Goal: Task Accomplishment & Management: Manage account settings

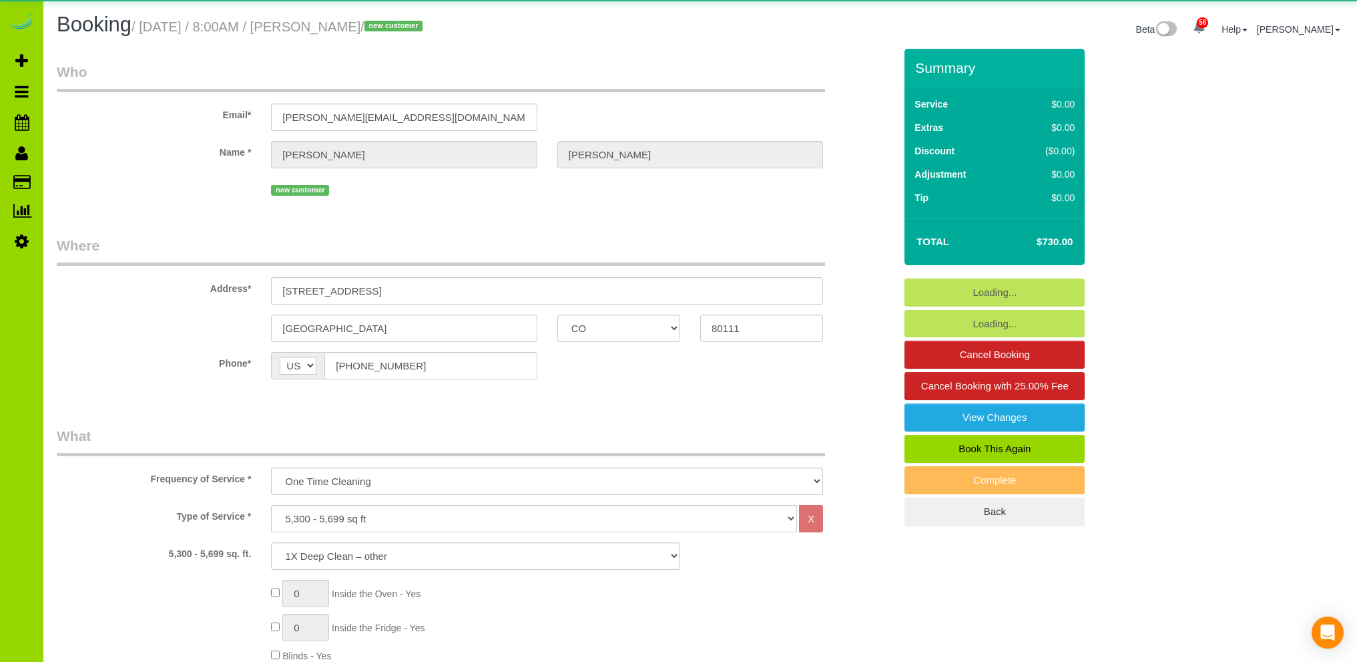
select select "CO"
select select "3"
select select "number:6"
select select "number:20"
select select "object:1245"
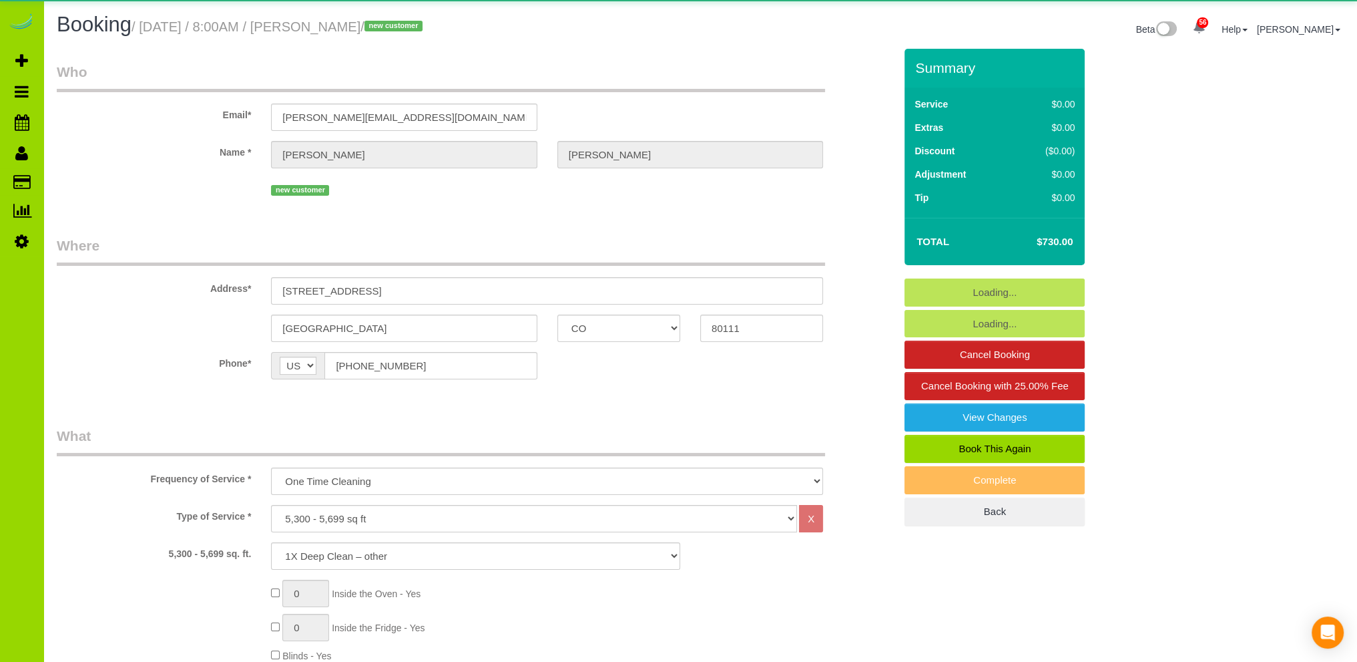
select select "3"
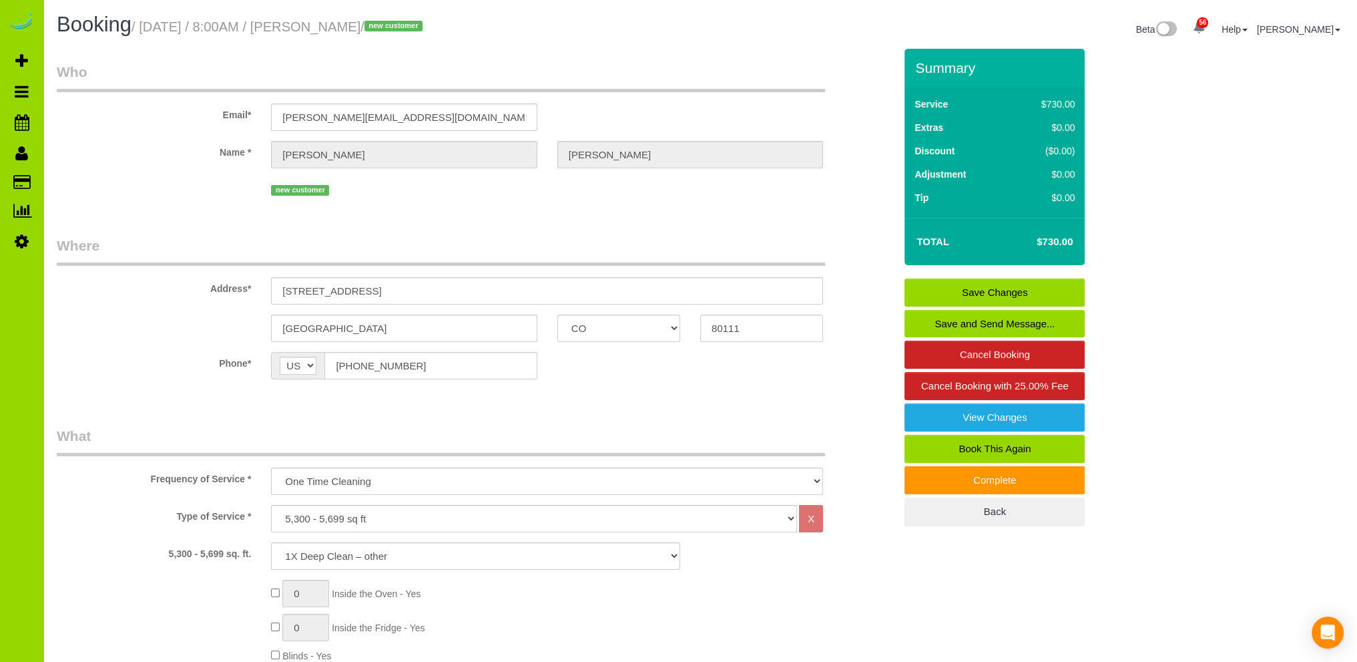
click at [112, 143] on label "Name *" at bounding box center [154, 150] width 214 height 18
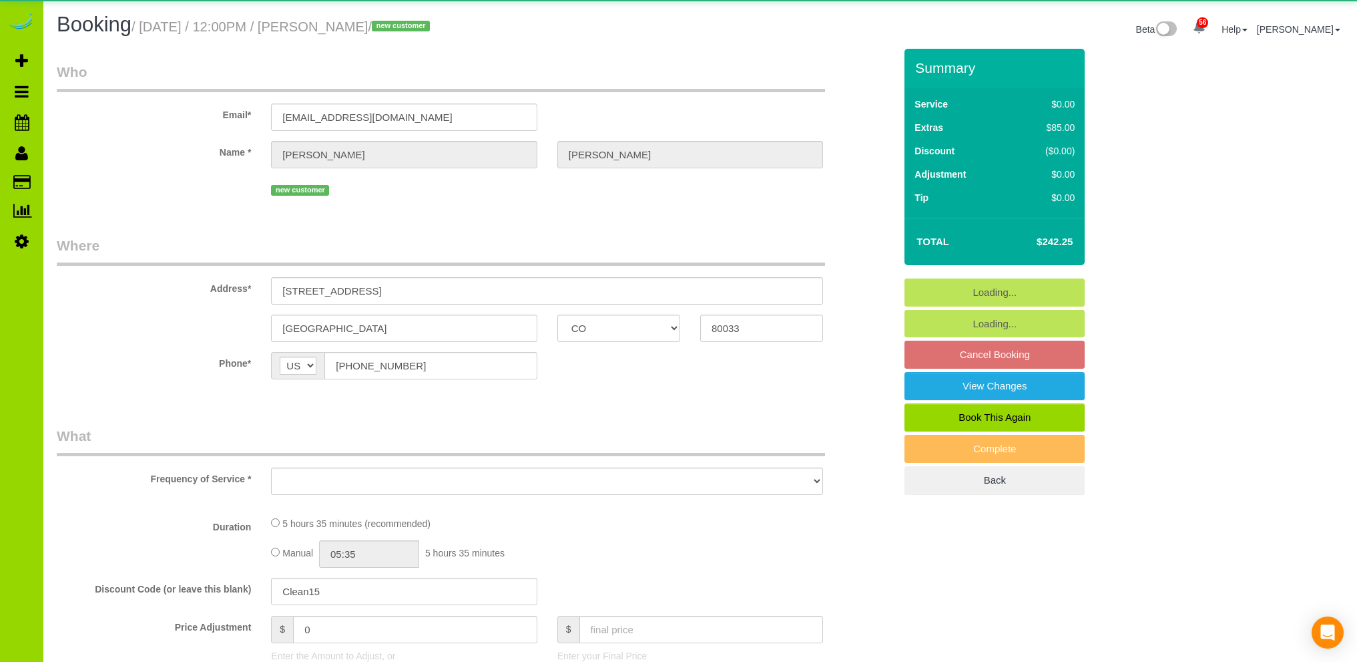
select select "CO"
select select "number:3"
select select "number:11"
select select "object:1256"
select select "spot1"
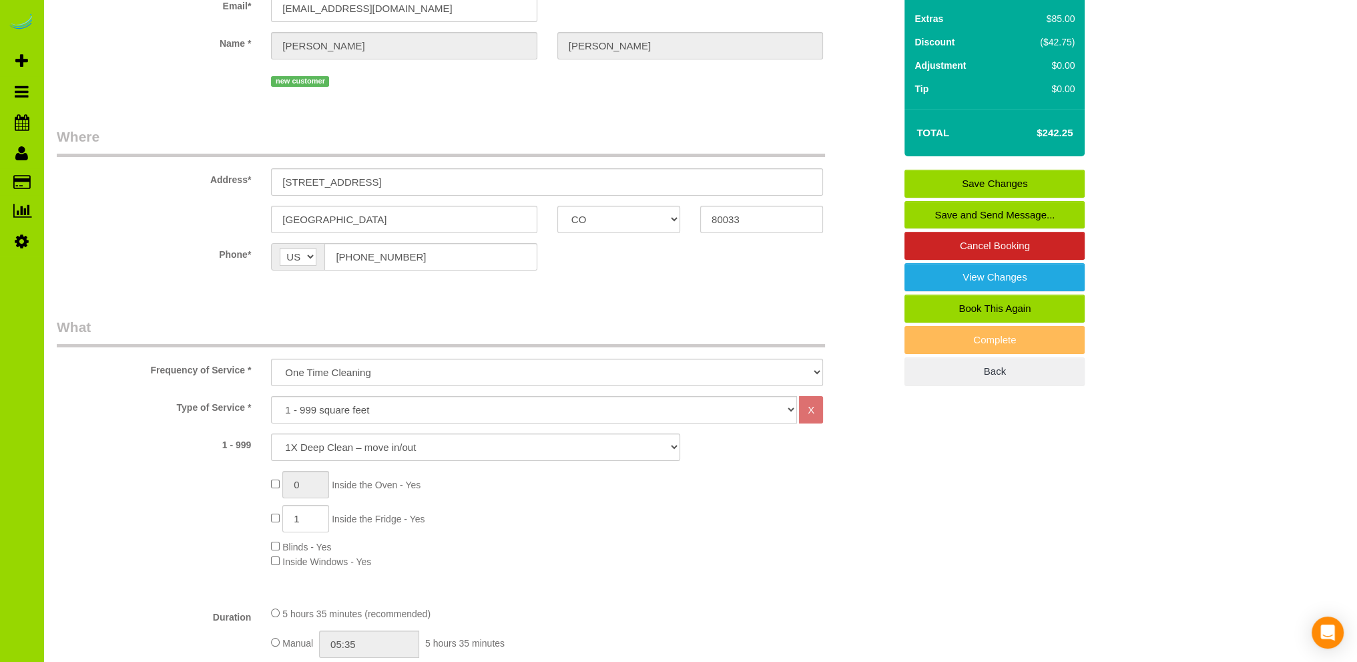
scroll to position [267, 0]
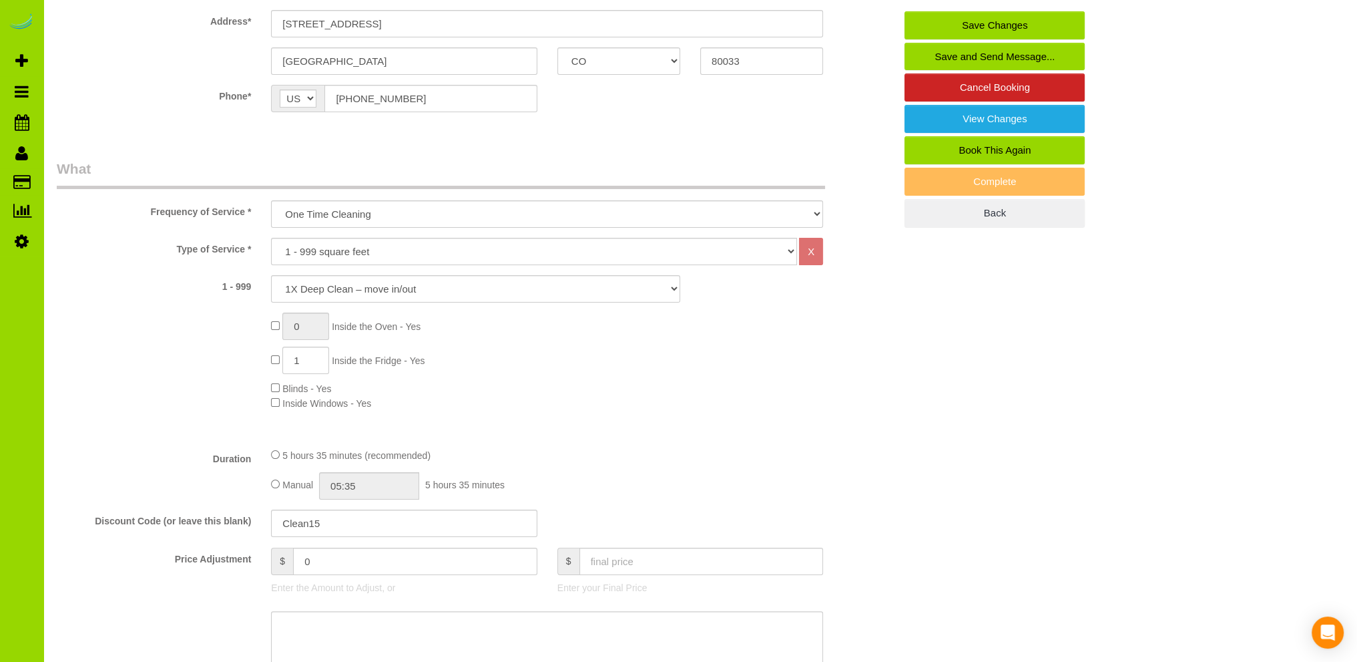
click at [587, 433] on div "Type of Service * Choose YOUR HOME SIZE here Hourly Cleaning 1 - 999 square fee…" at bounding box center [476, 337] width 838 height 199
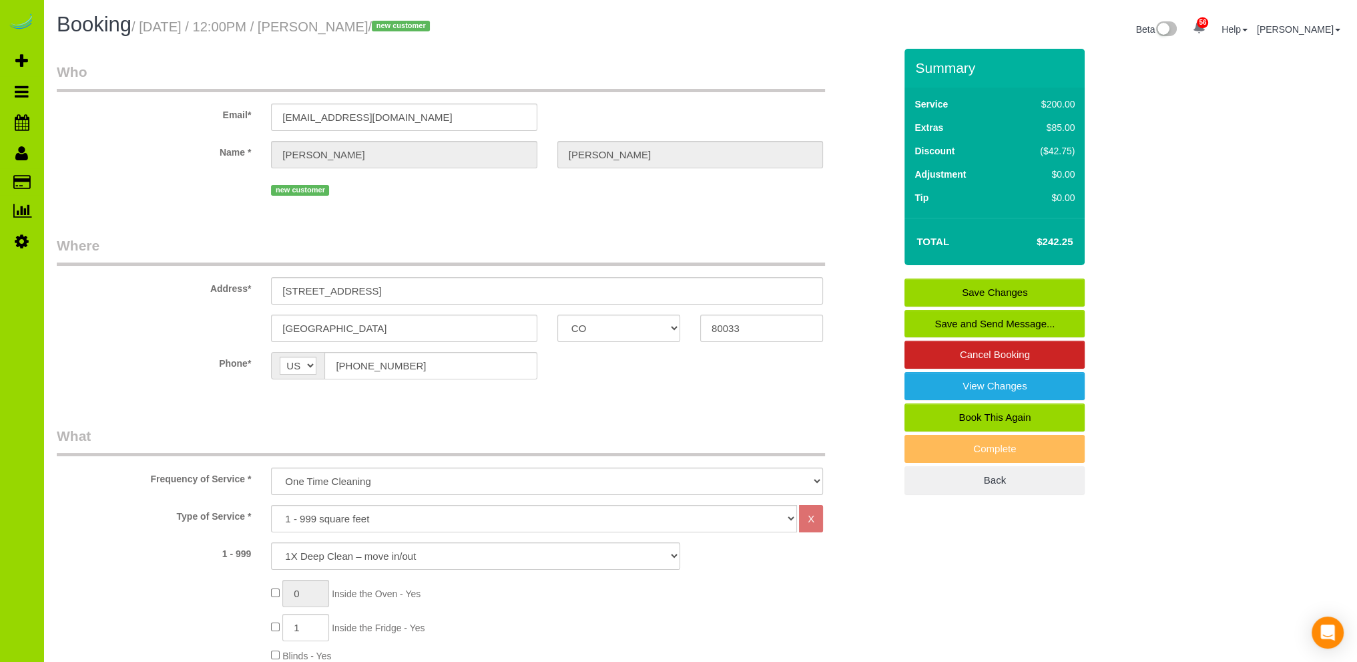
click at [379, 202] on fieldset "Who Email* [EMAIL_ADDRESS][DOMAIN_NAME] Name * [PERSON_NAME] new customer" at bounding box center [476, 135] width 838 height 147
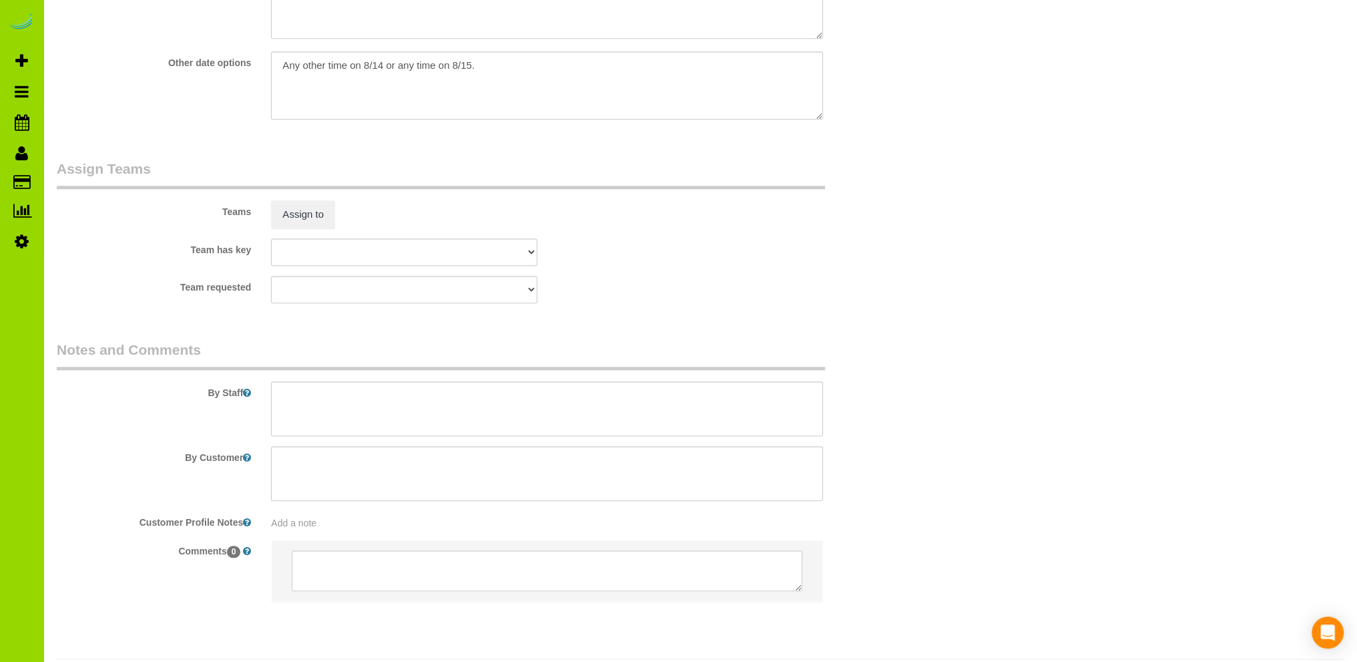
scroll to position [1800, 0]
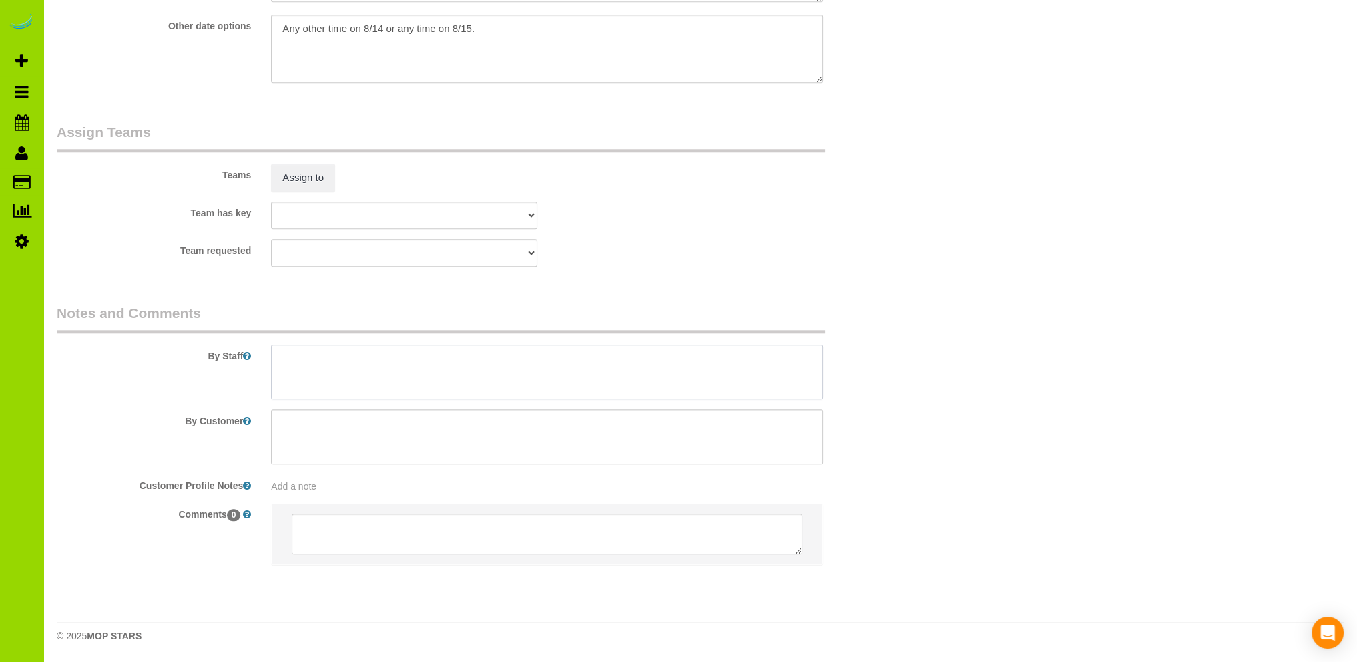
click at [345, 361] on textarea at bounding box center [547, 372] width 552 height 55
drag, startPoint x: 574, startPoint y: 128, endPoint x: 567, endPoint y: 139, distance: 13.5
click at [574, 128] on legend "Assign Teams" at bounding box center [441, 137] width 768 height 30
click at [306, 363] on textarea at bounding box center [547, 372] width 552 height 55
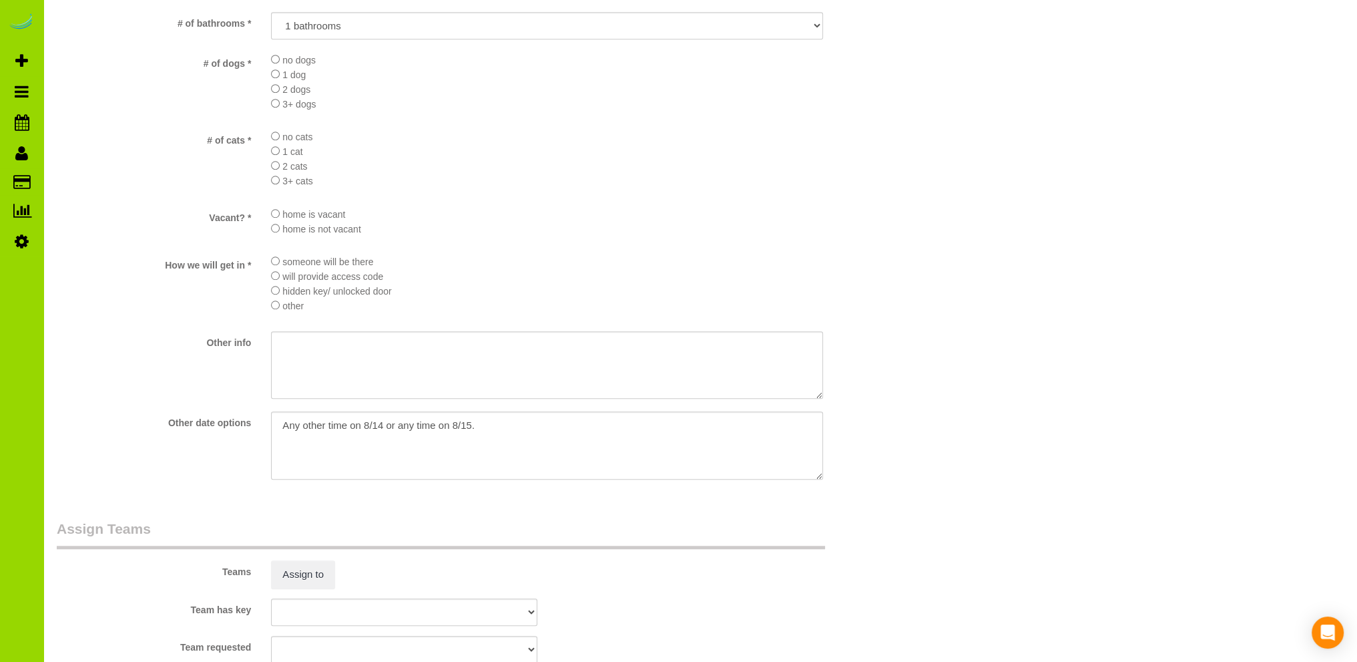
type textarea "- Est 5 hours."
drag, startPoint x: 501, startPoint y: 435, endPoint x: 206, endPoint y: 427, distance: 295.2
click at [206, 427] on div "Other date options" at bounding box center [476, 446] width 858 height 71
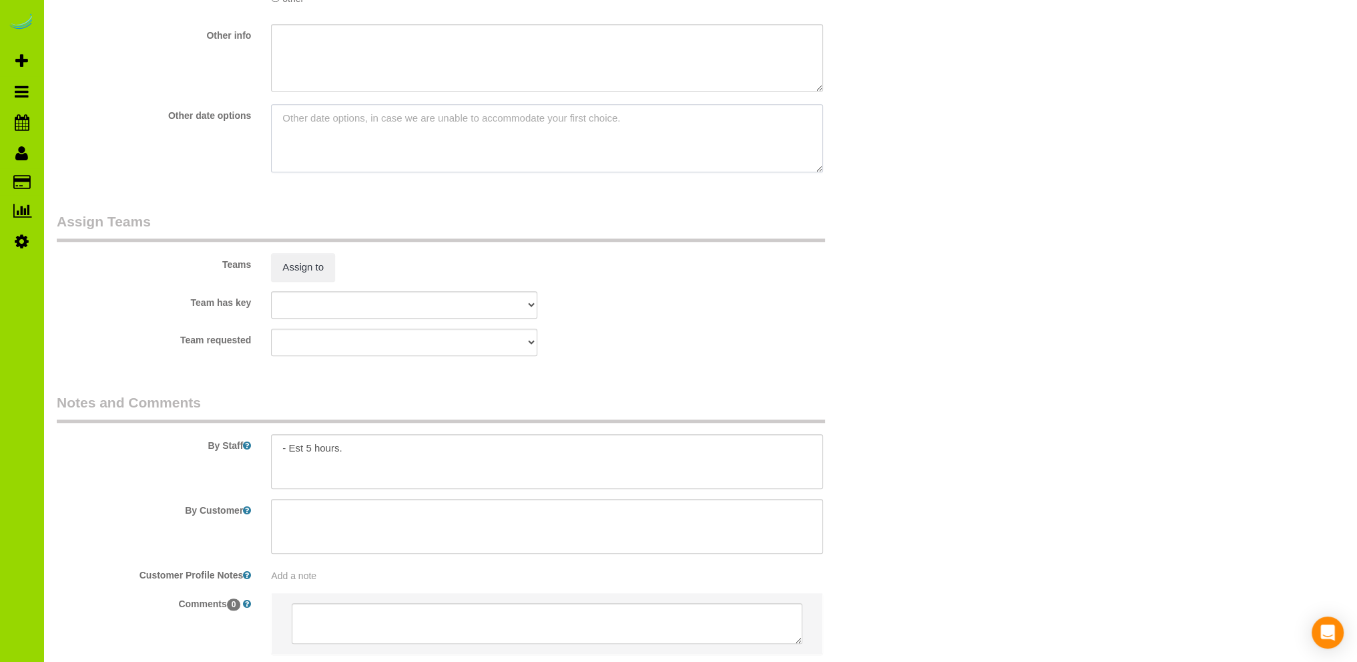
scroll to position [1800, 0]
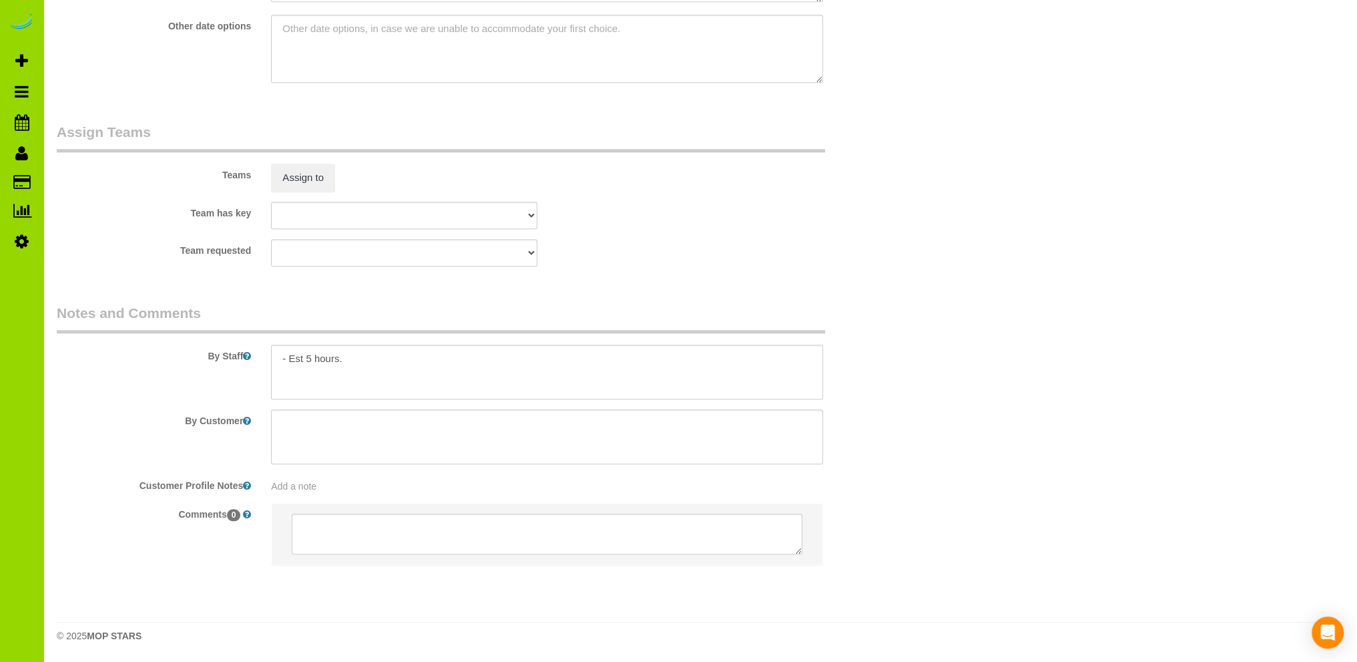
click at [315, 479] on div "Add a note" at bounding box center [547, 485] width 552 height 13
click at [308, 488] on textarea at bounding box center [547, 544] width 552 height 148
paste textarea "Any other time on 8/14 or any time on 8/15."
type textarea "Any other time on 8/14 or any time on 8/15."
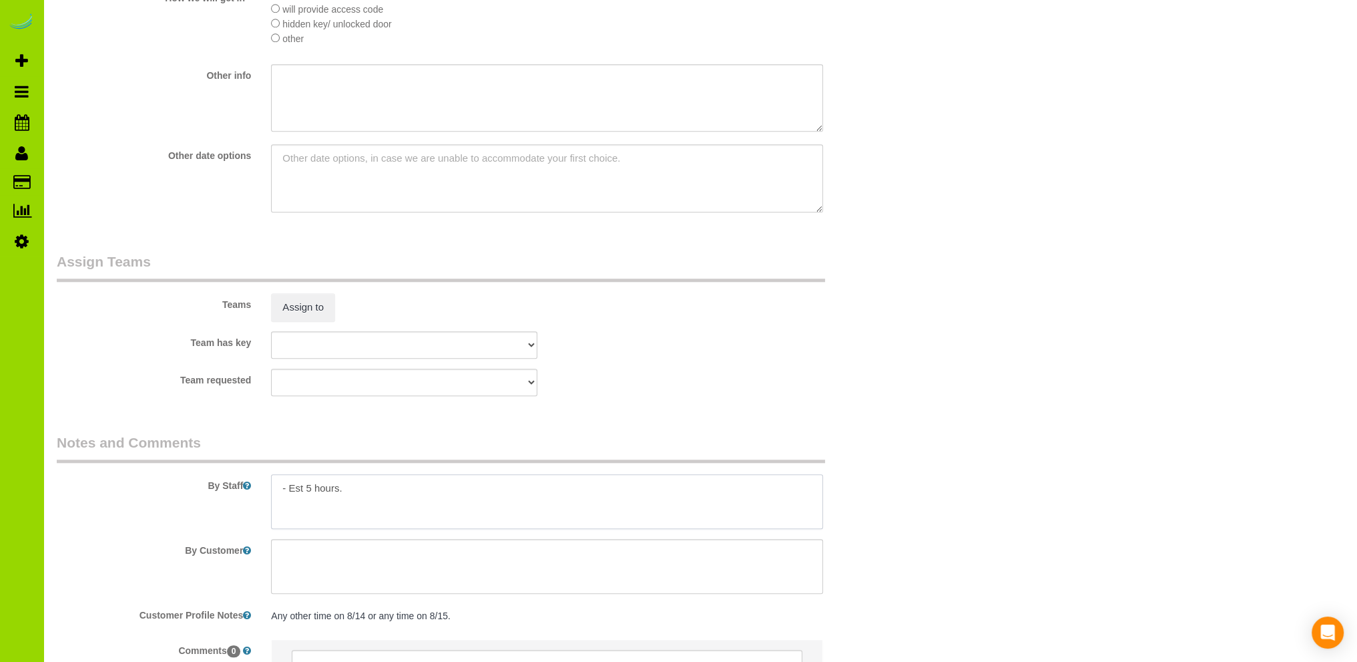
click at [421, 485] on textarea at bounding box center [547, 501] width 552 height 55
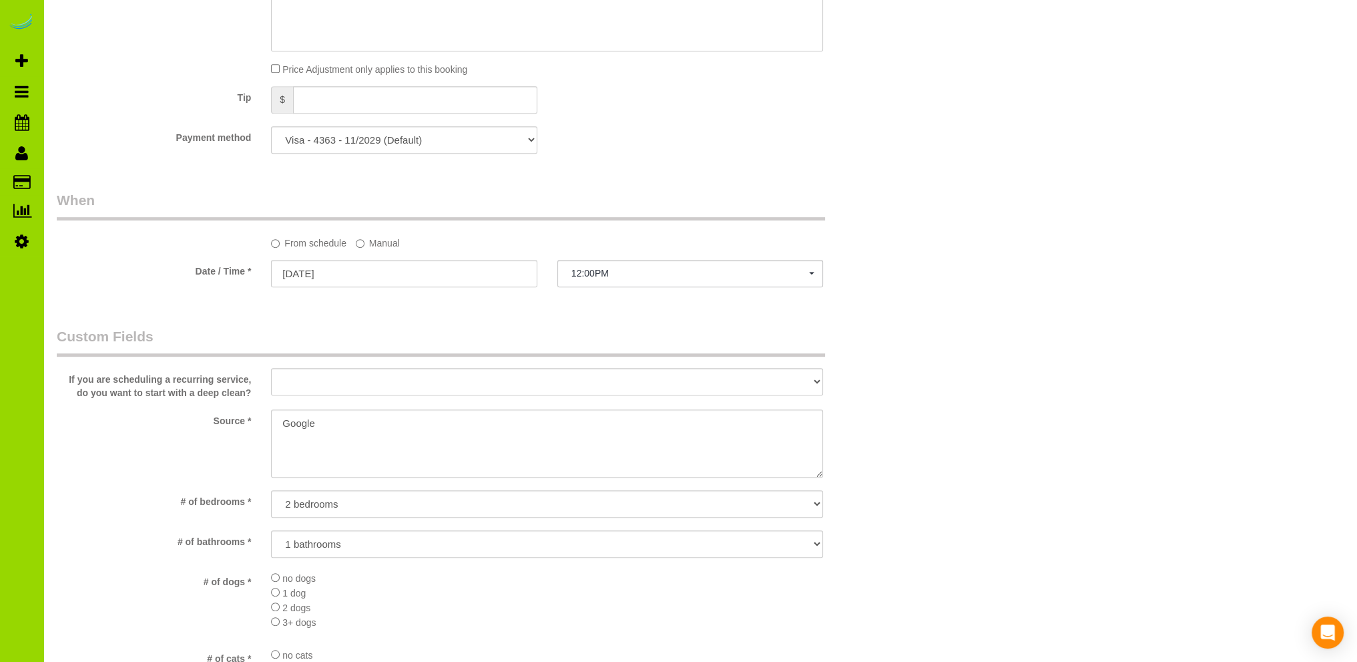
scroll to position [865, 0]
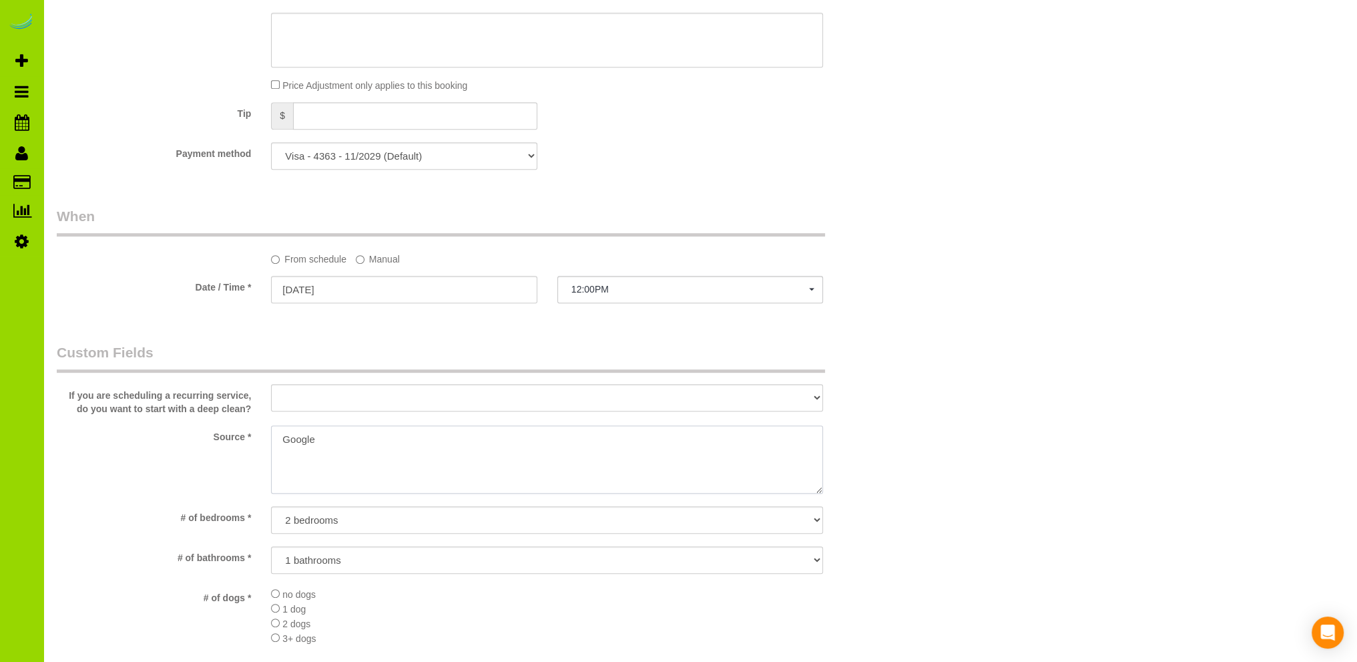
click at [283, 435] on textarea at bounding box center [547, 459] width 552 height 68
click at [409, 440] on textarea at bounding box center [547, 459] width 552 height 68
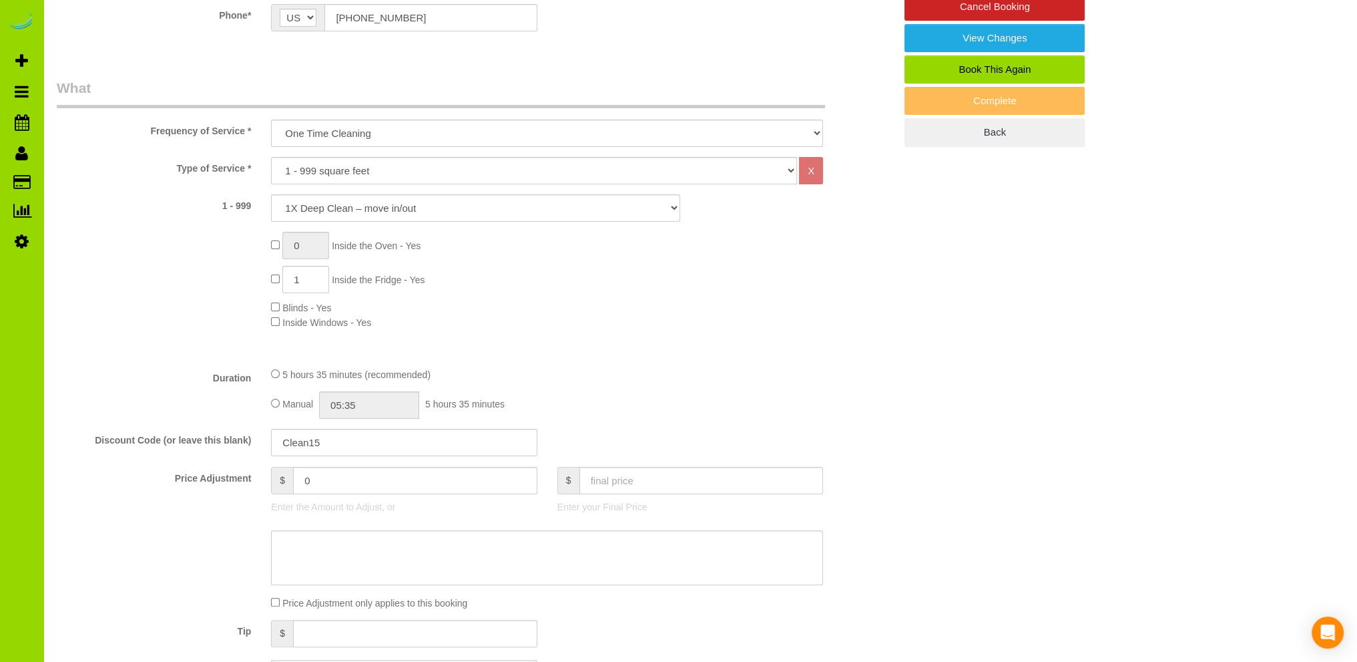
scroll to position [64, 0]
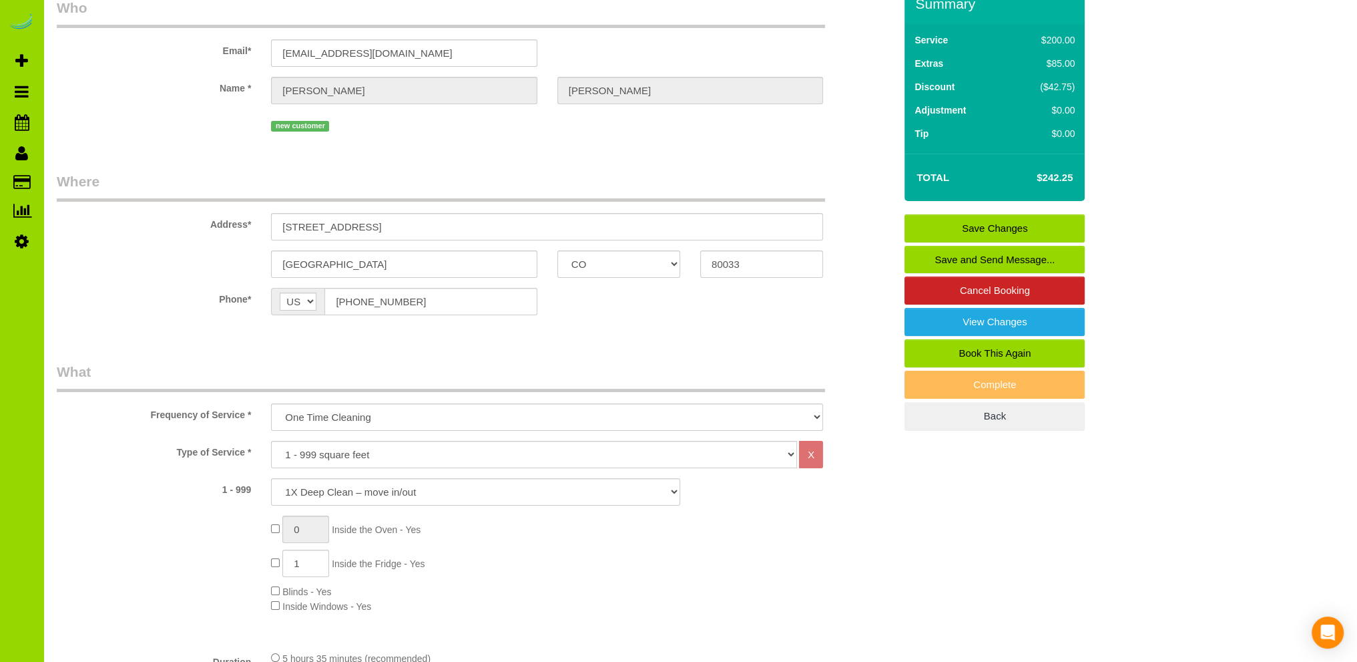
type textarea "Online booking. Google."
drag, startPoint x: 415, startPoint y: 222, endPoint x: 205, endPoint y: 220, distance: 209.7
click at [205, 220] on div "Address* [STREET_ADDRESS]" at bounding box center [476, 206] width 858 height 69
click at [590, 320] on sui-booking-location "Phone* AF AL DZ AD AO AI AQ AG AR AM AW AU AT AZ BS BH BD BB BY BE BZ BJ BM BT …" at bounding box center [476, 306] width 838 height 37
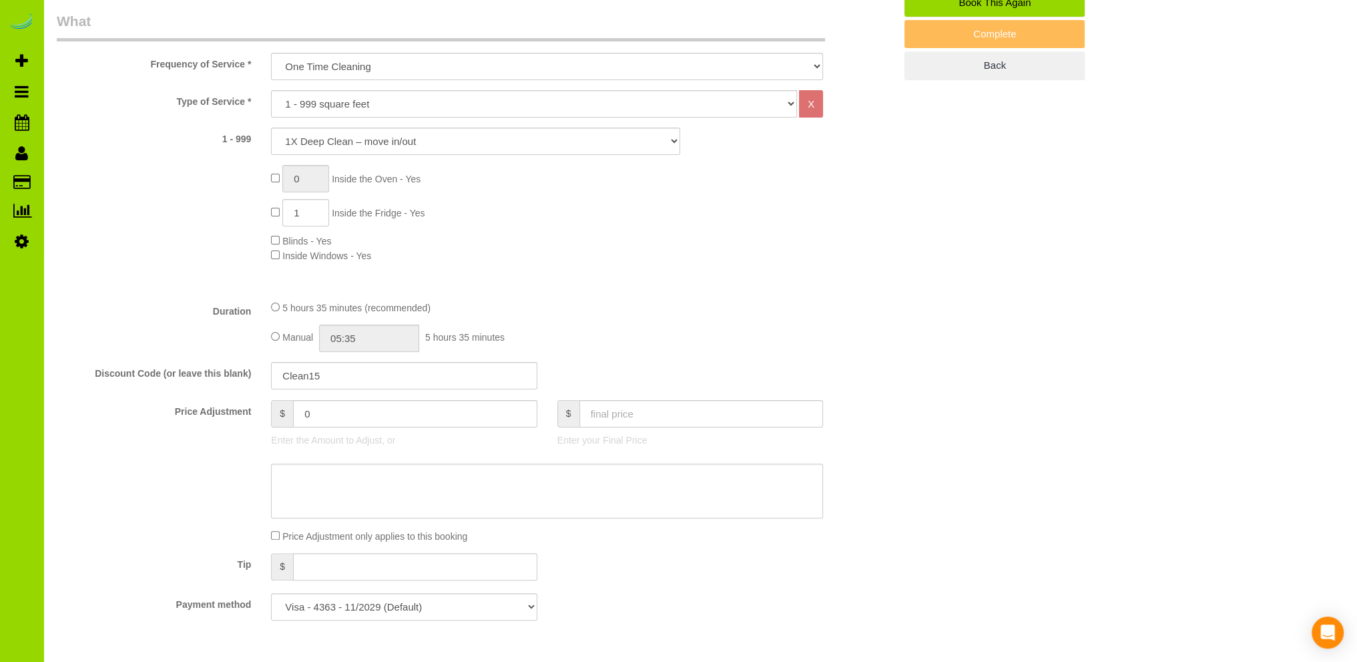
scroll to position [0, 0]
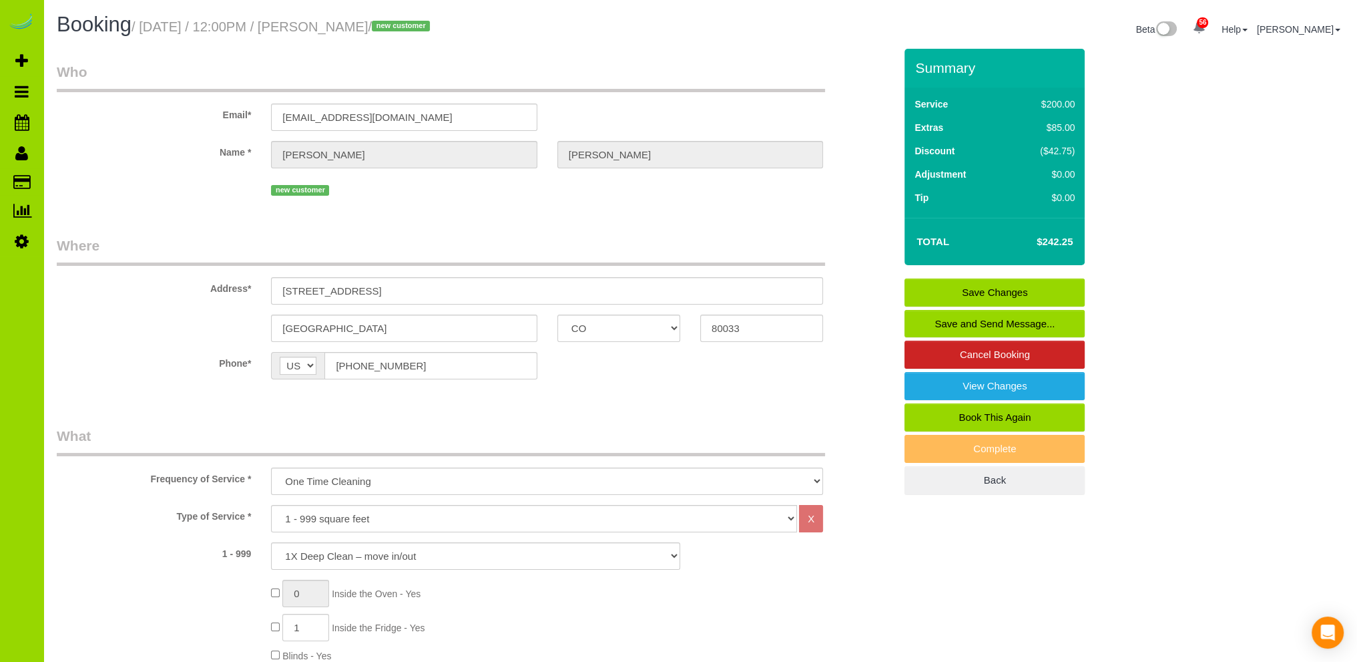
click at [959, 292] on link "Save Changes" at bounding box center [995, 292] width 180 height 28
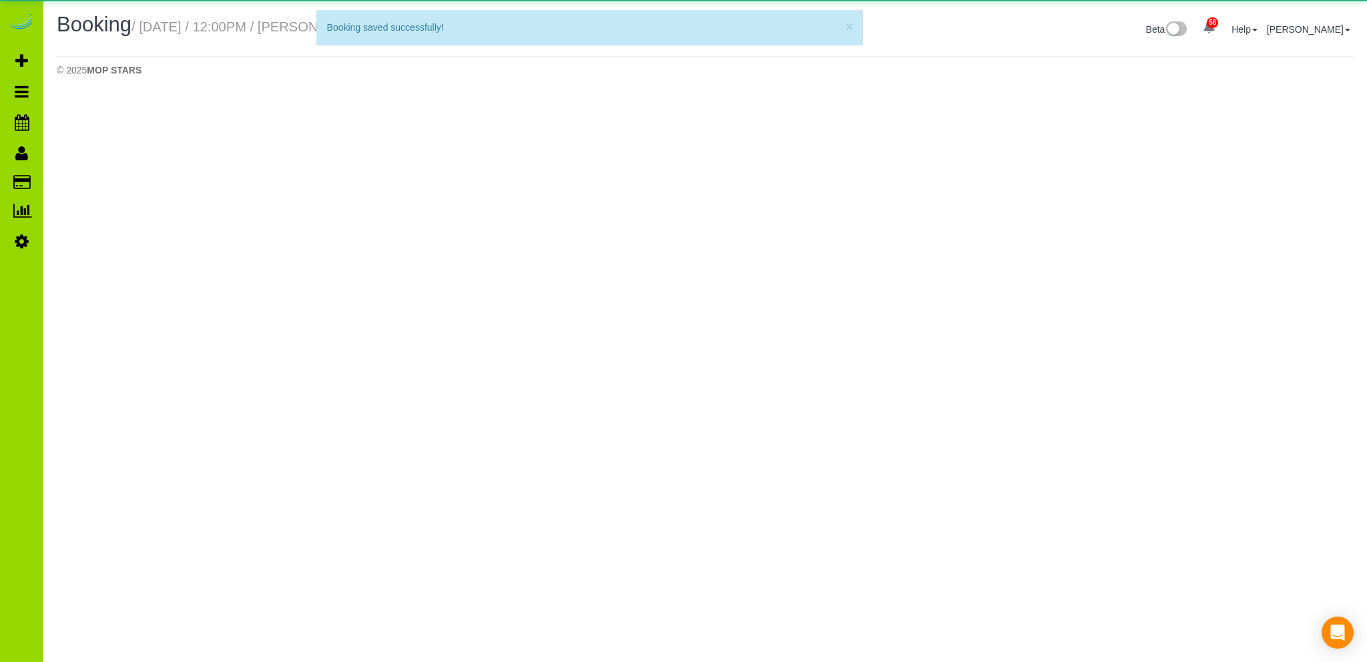
select select "CO"
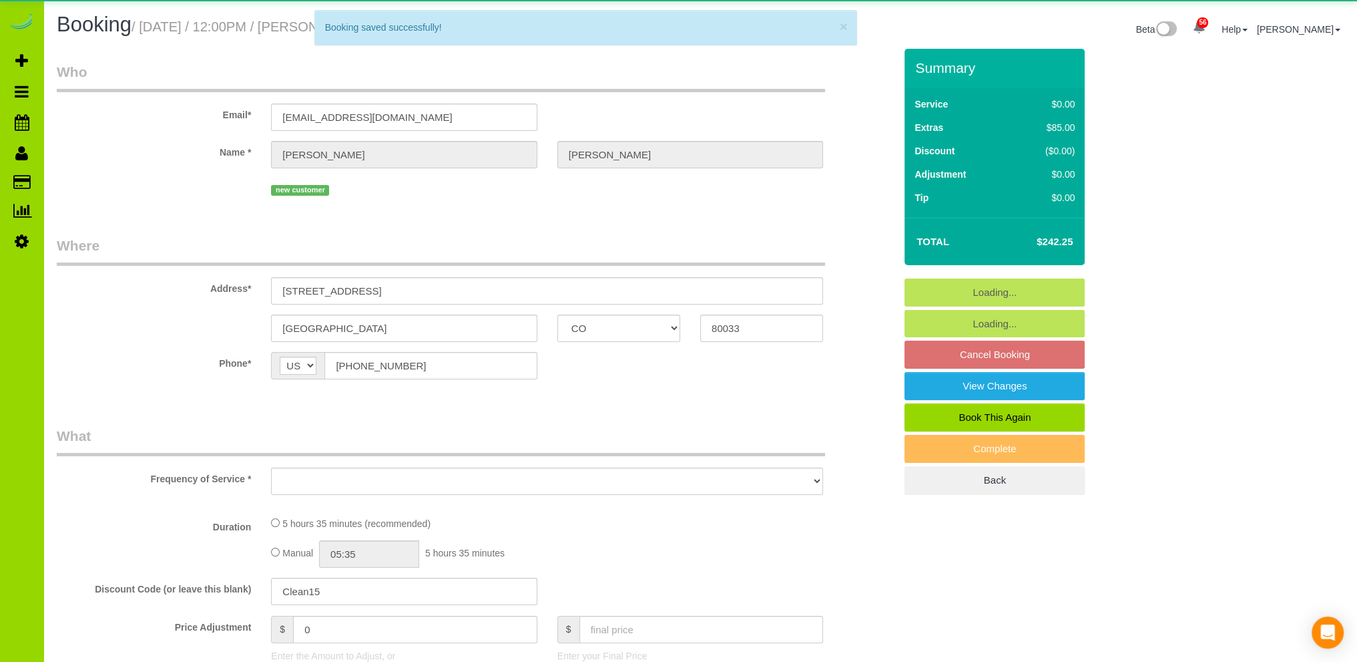
select select "object:2387"
select select "string:fspay-d43f5f19-9122-4378-9897-6eef4f268cc2"
select select "spot6"
select select "number:3"
select select "number:11"
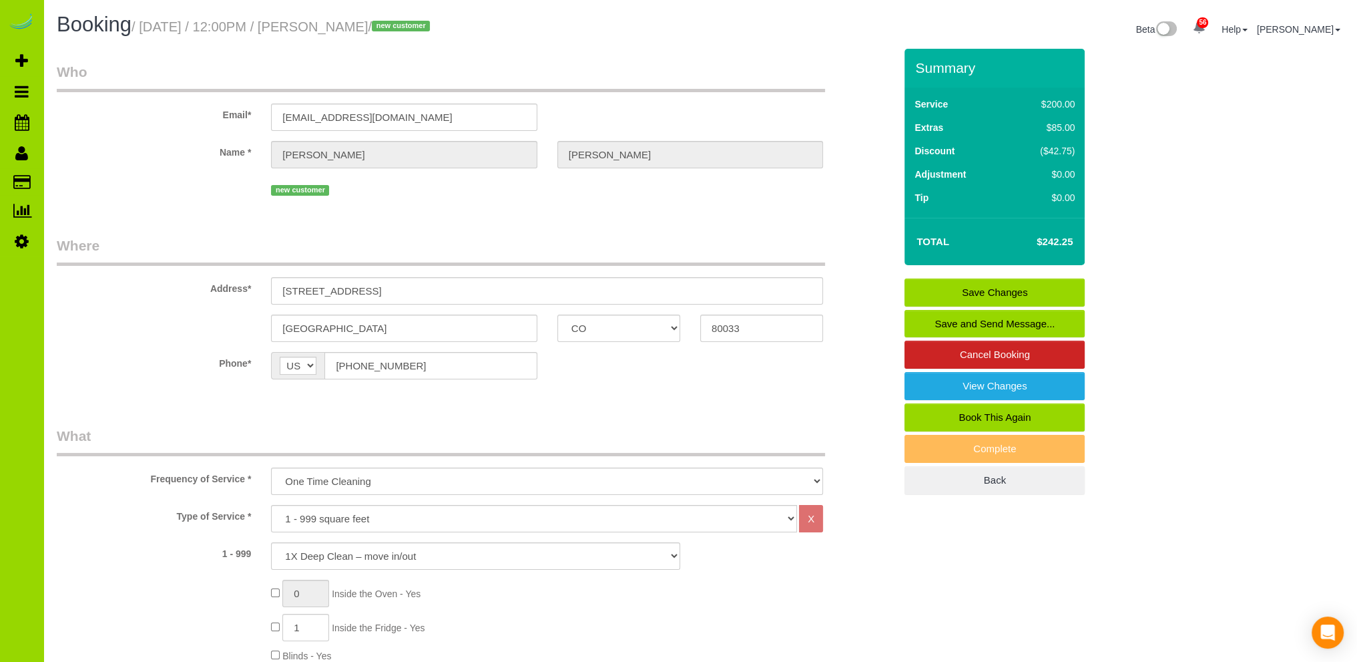
click at [686, 369] on div "Phone* AF AL DZ AD AO AI AQ AG AR AM AW AU AT AZ BS BH BD BB BY BE BZ BJ BM BT …" at bounding box center [476, 365] width 858 height 27
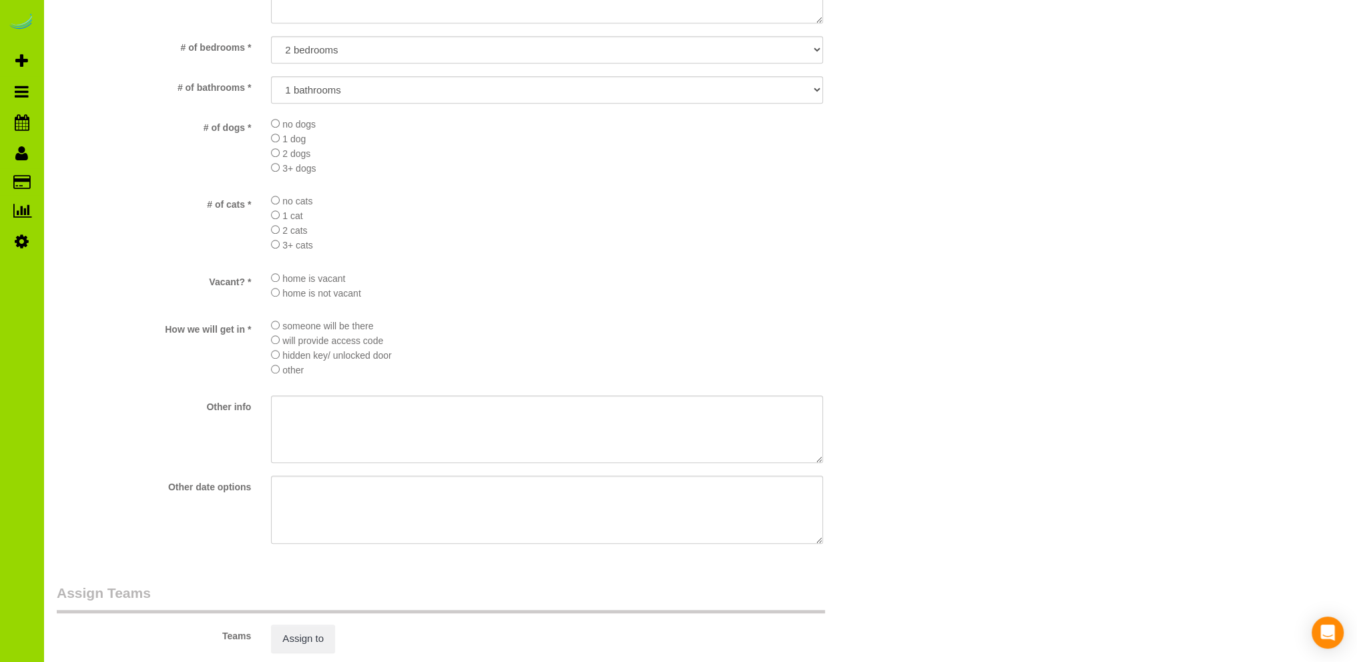
scroll to position [1602, 0]
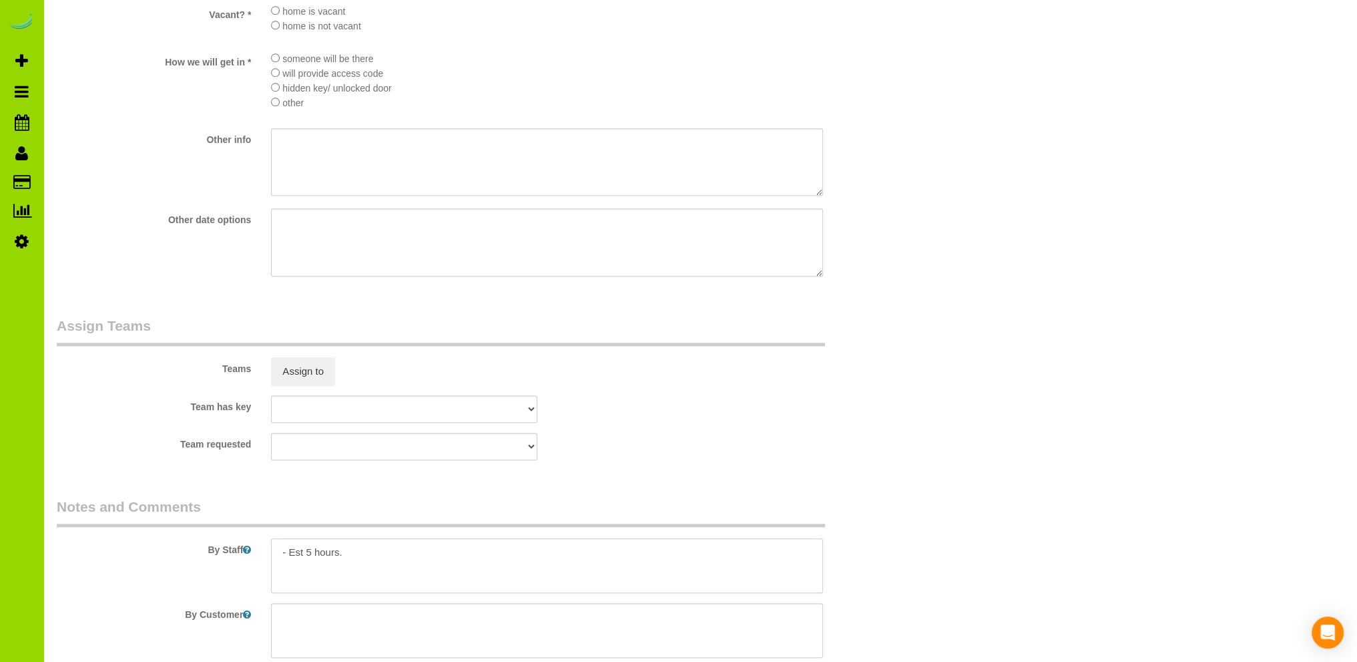
click at [361, 553] on textarea at bounding box center [547, 565] width 552 height 55
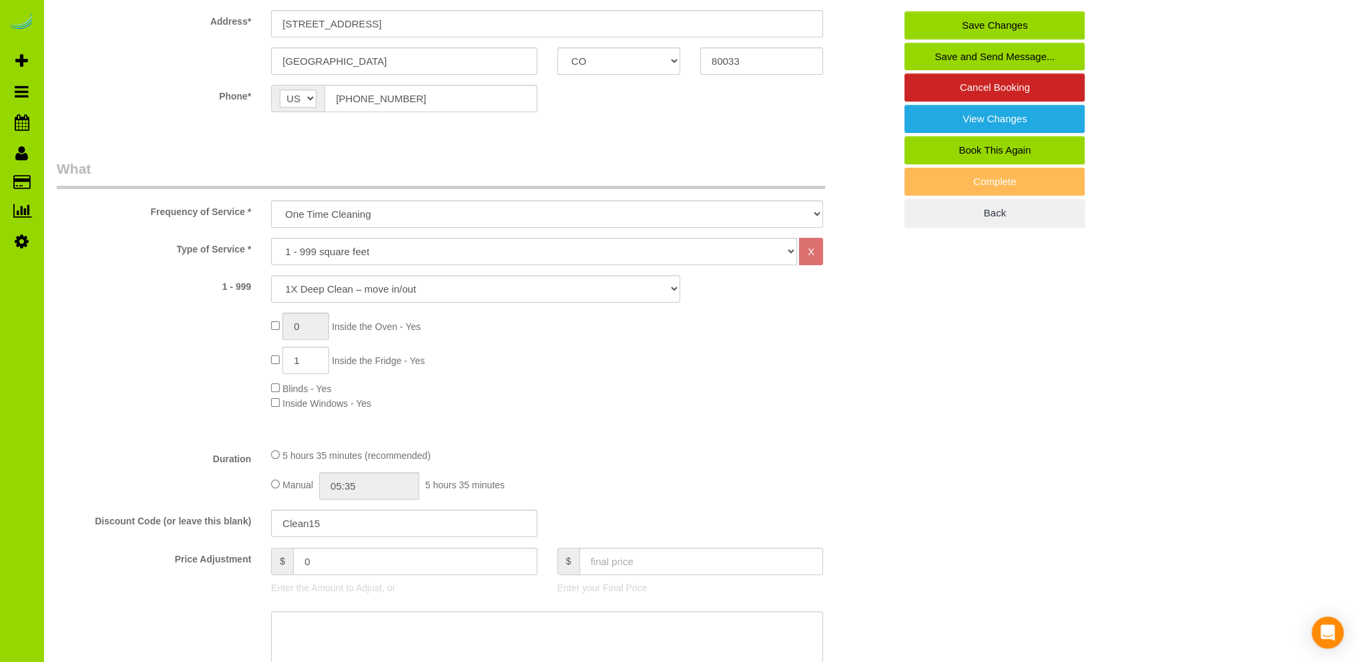
scroll to position [0, 0]
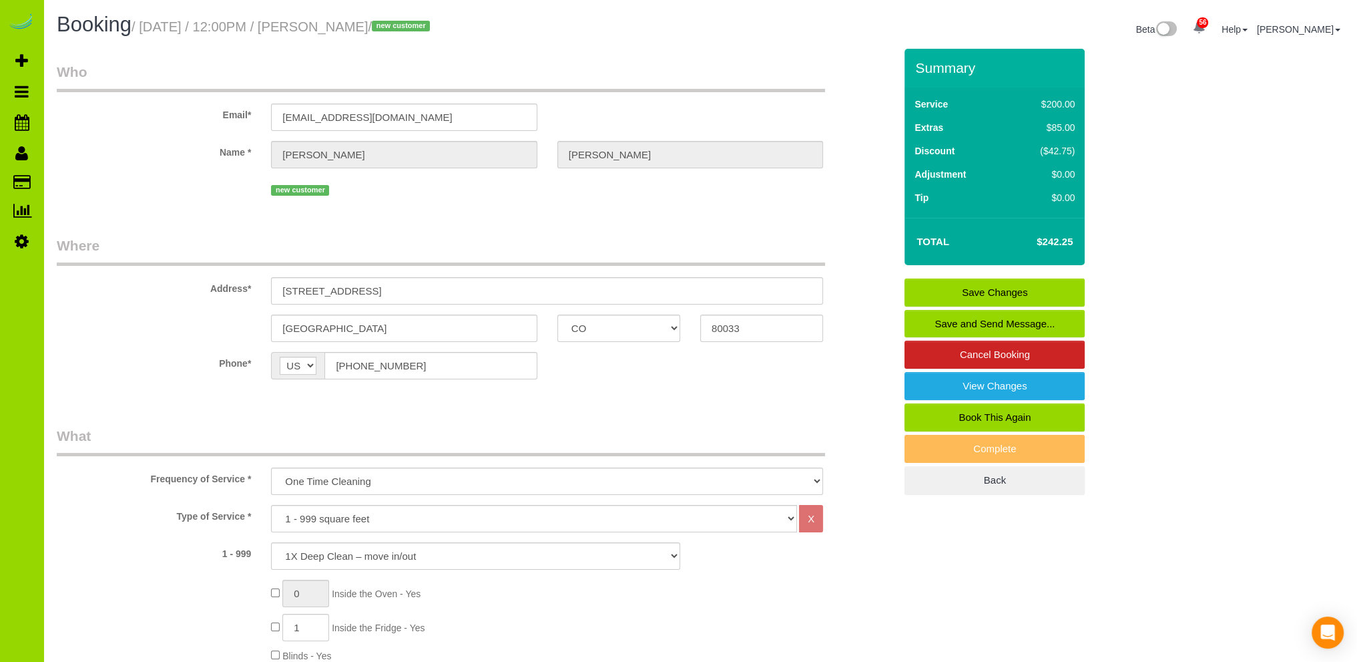
type textarea "- Est 5 hours. Thank you."
drag, startPoint x: 401, startPoint y: 114, endPoint x: 254, endPoint y: 116, distance: 147.6
click at [254, 116] on div "Email* [EMAIL_ADDRESS][DOMAIN_NAME]" at bounding box center [476, 96] width 858 height 69
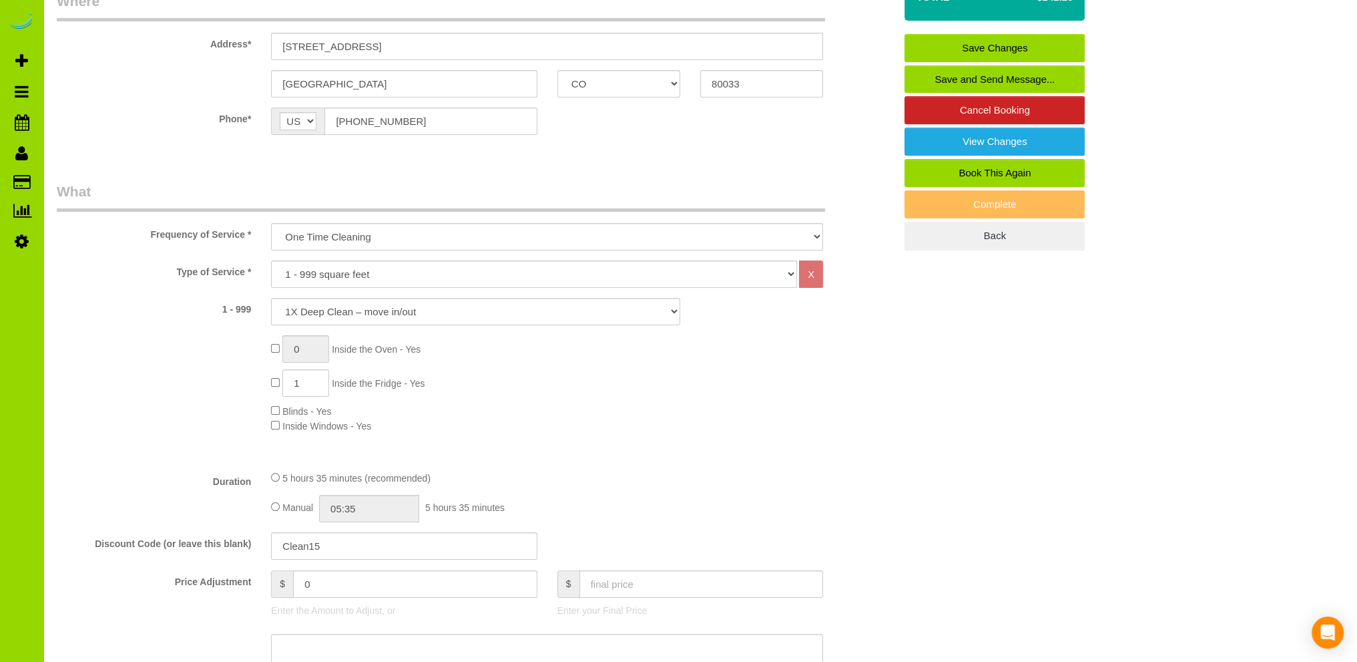
scroll to position [267, 0]
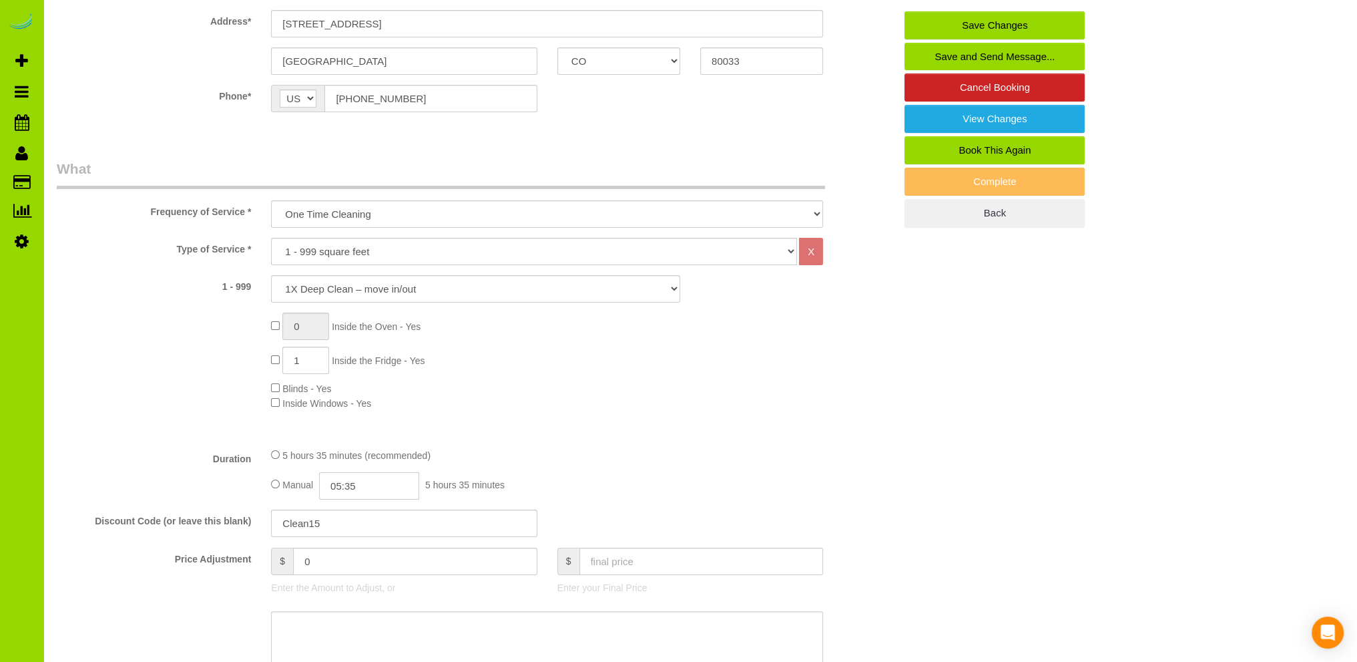
click at [349, 484] on input "05:35" at bounding box center [369, 485] width 100 height 27
type input "02:30"
click at [365, 592] on li "02:30" at bounding box center [354, 596] width 59 height 17
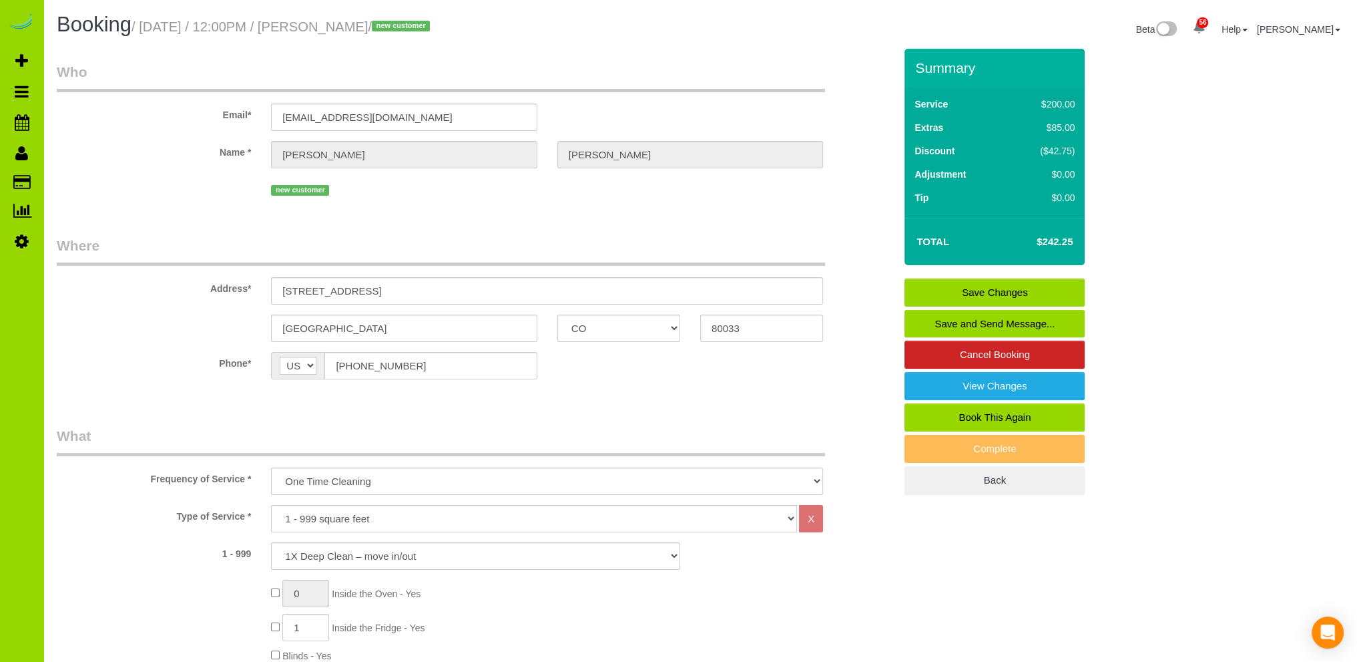
select select "spot11"
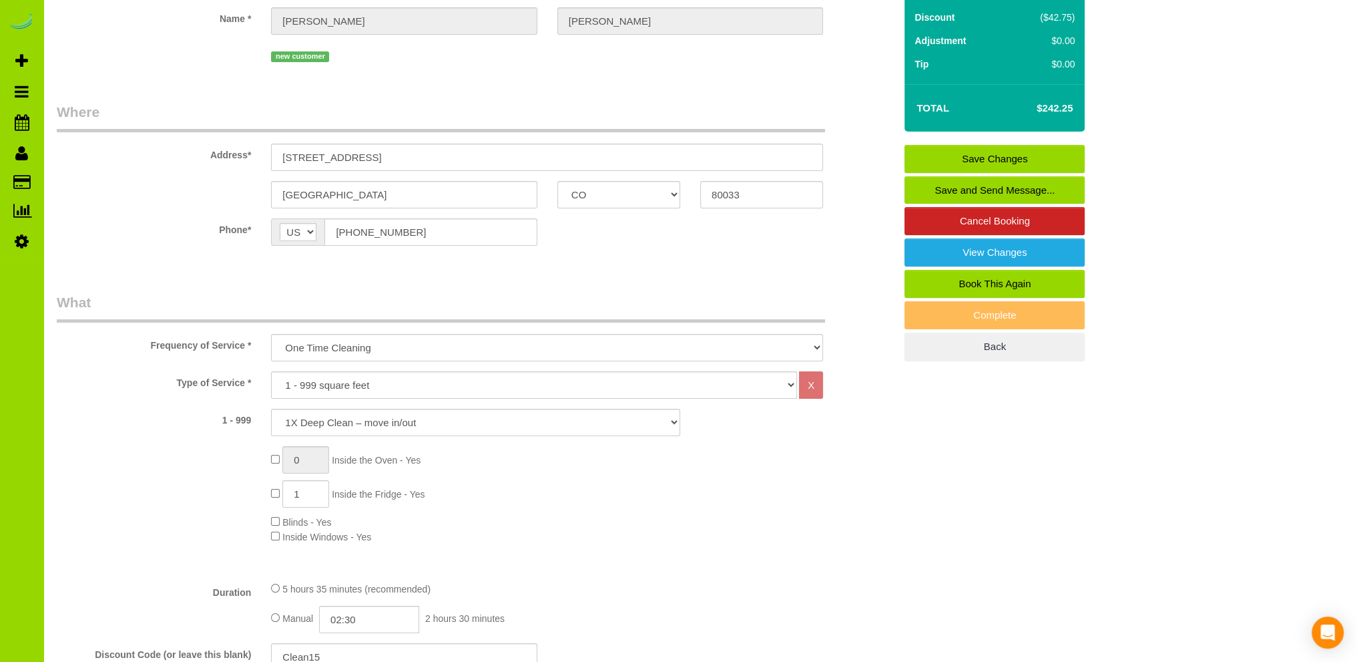
click at [983, 156] on link "Save Changes" at bounding box center [995, 159] width 180 height 28
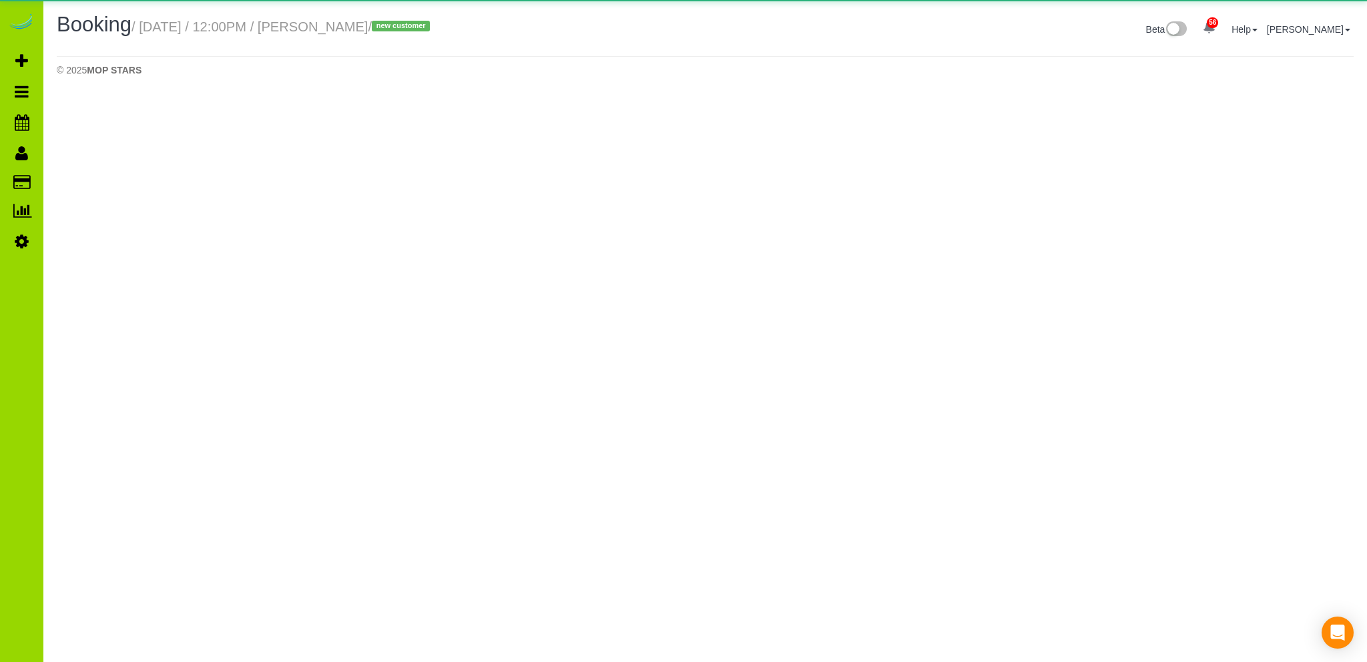
select select "CO"
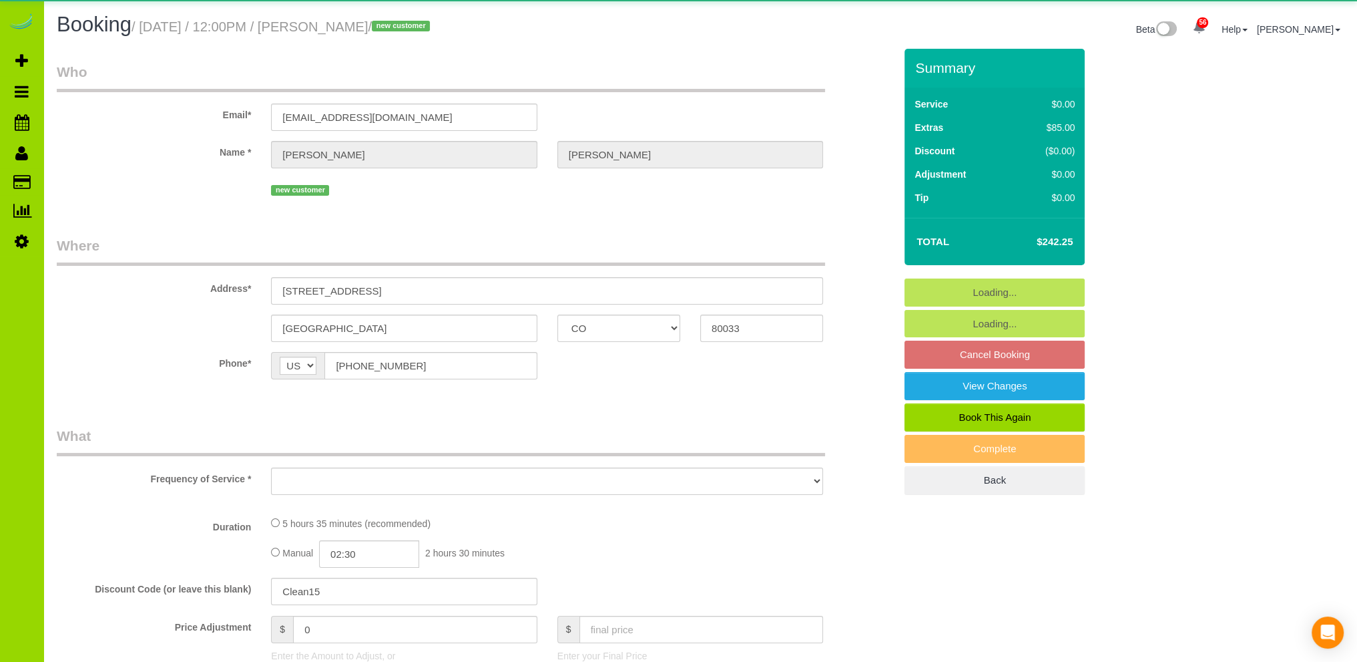
select select "object:3680"
select select "string:fspay-d43f5f19-9122-4378-9897-6eef4f268cc2"
select select "spot16"
select select "number:3"
select select "number:11"
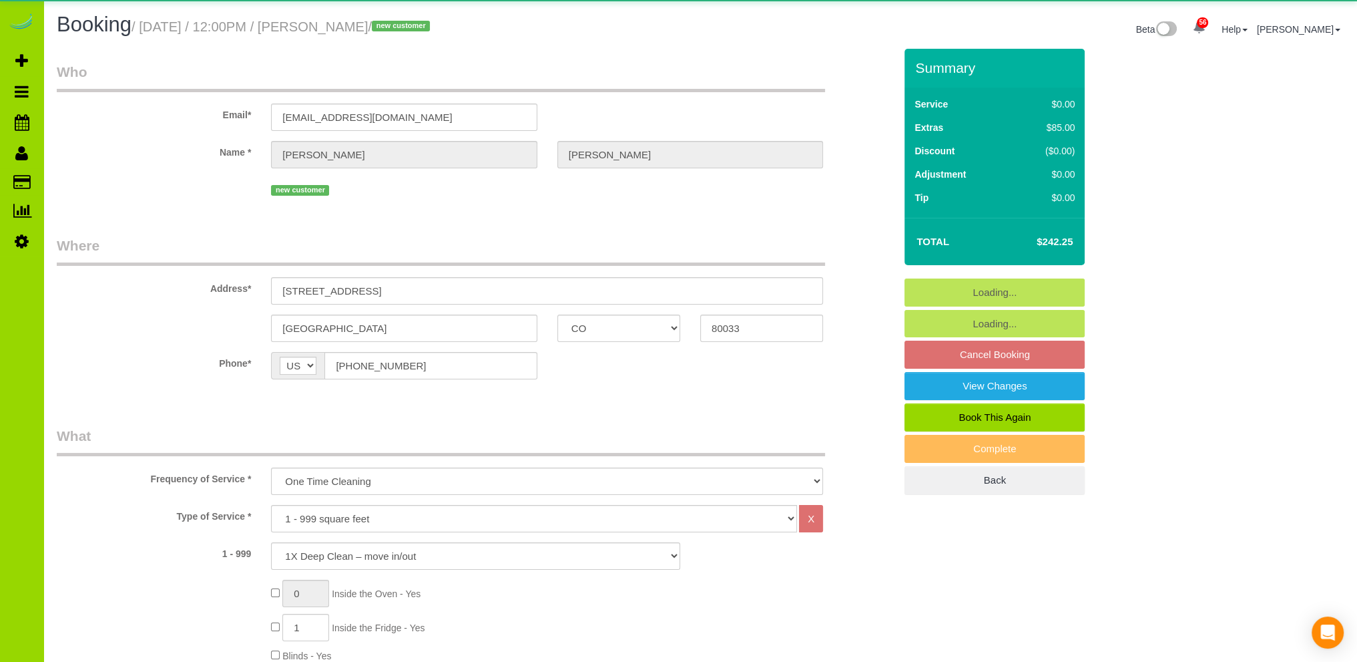
select select "object:3753"
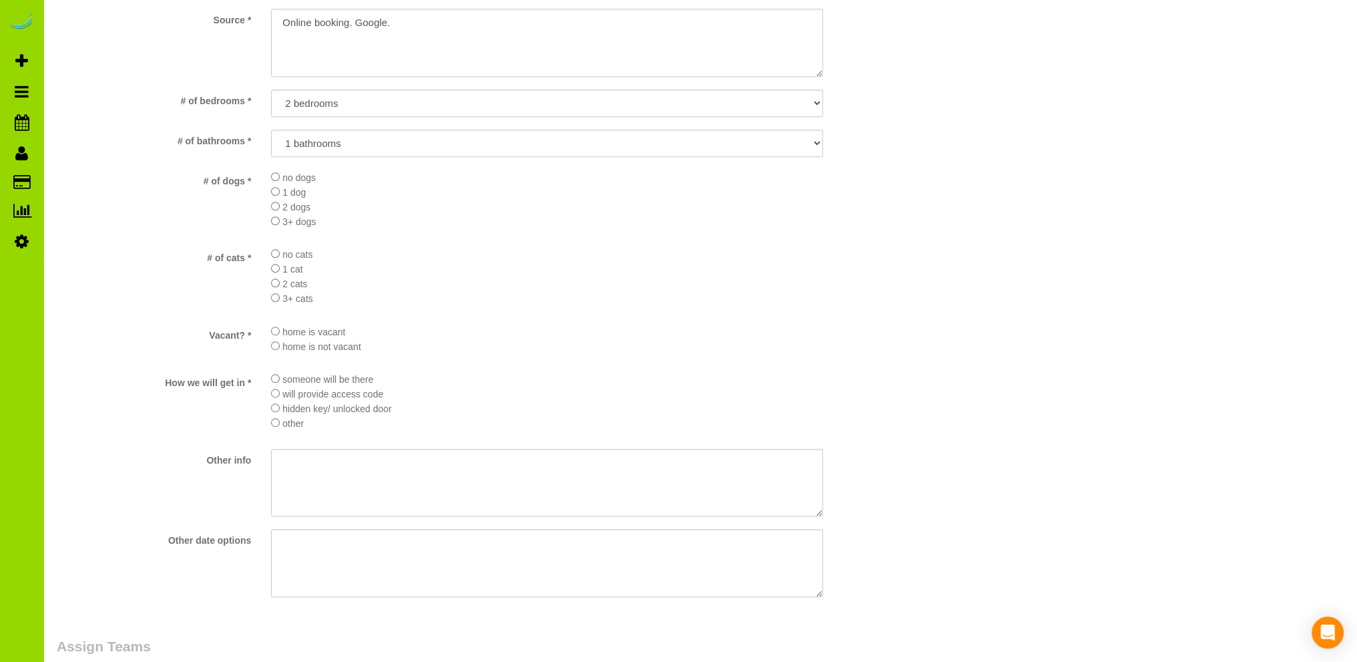
scroll to position [1006, 0]
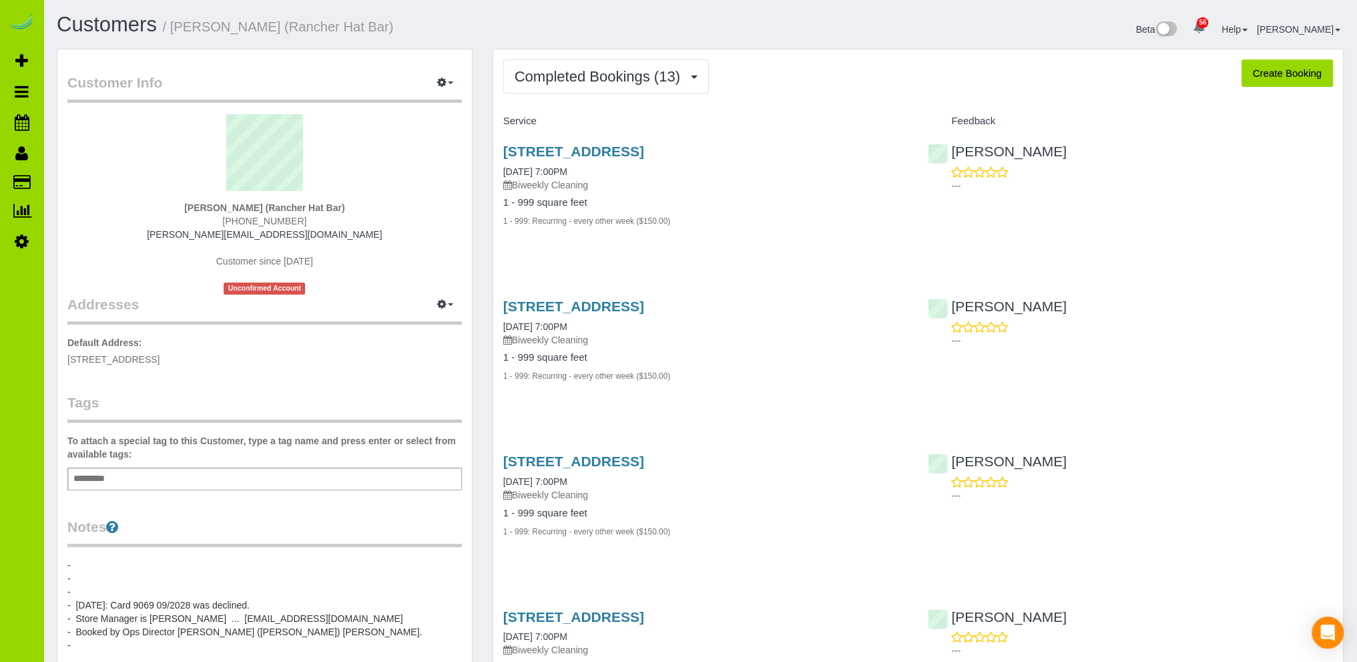
click at [405, 195] on sui-profile-pic at bounding box center [264, 157] width 375 height 87
